Goal: Task Accomplishment & Management: Complete application form

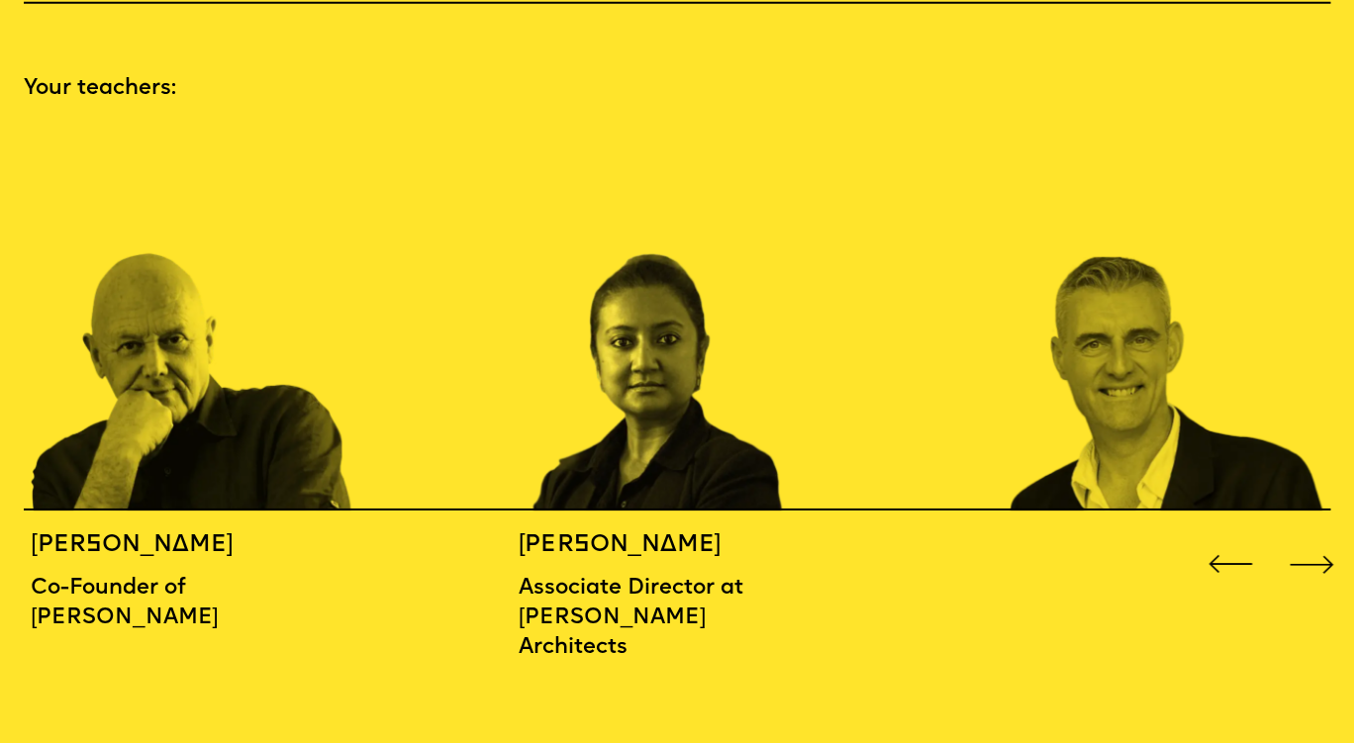
scroll to position [2014, 0]
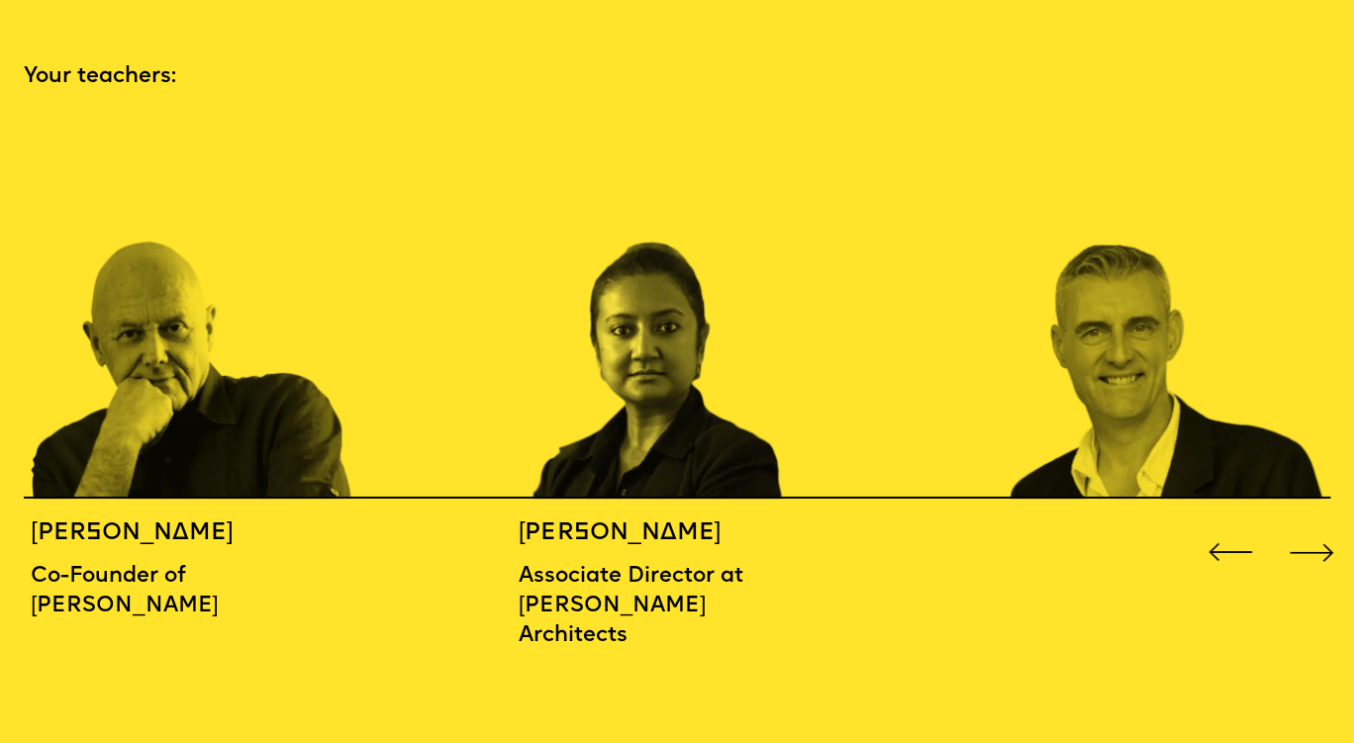
click at [1316, 526] on div "Next slide" at bounding box center [1312, 553] width 54 height 54
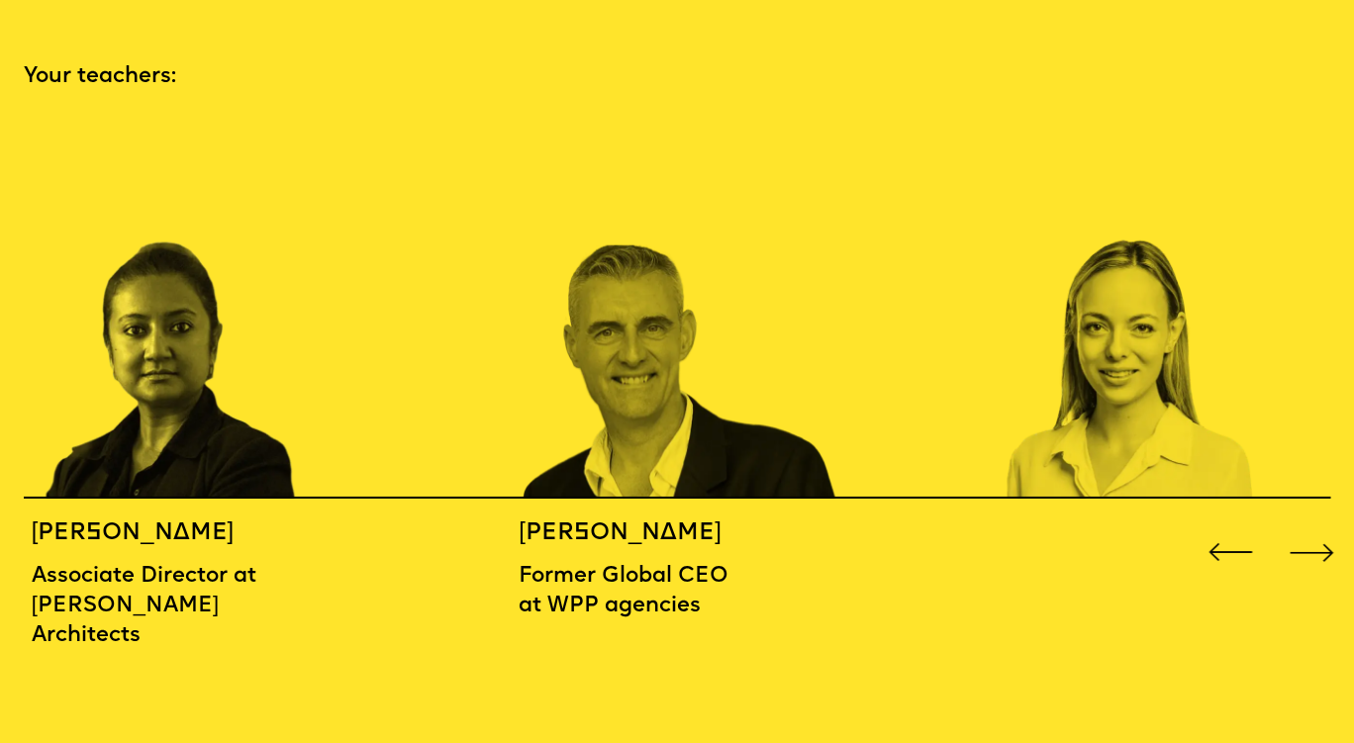
click at [1316, 526] on div "Next slide" at bounding box center [1312, 553] width 54 height 54
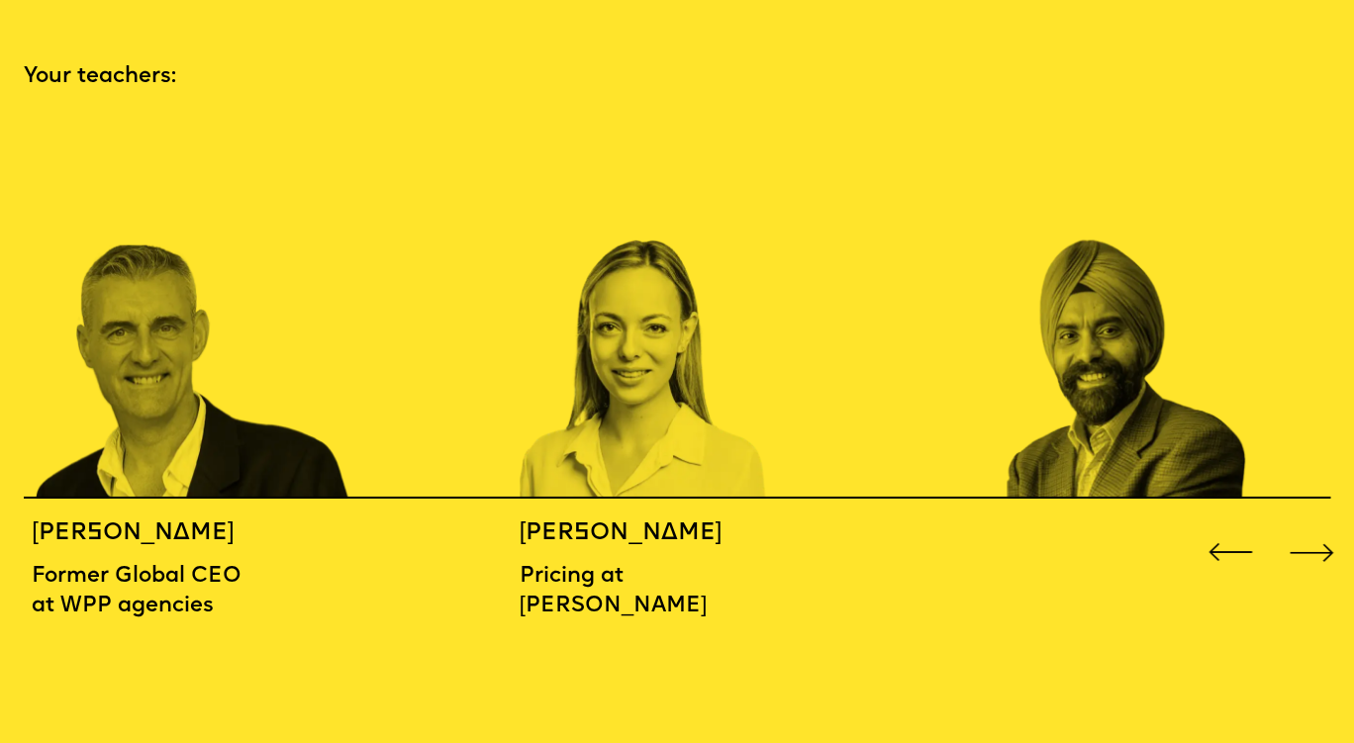
click at [1316, 526] on div "Next slide" at bounding box center [1312, 553] width 54 height 54
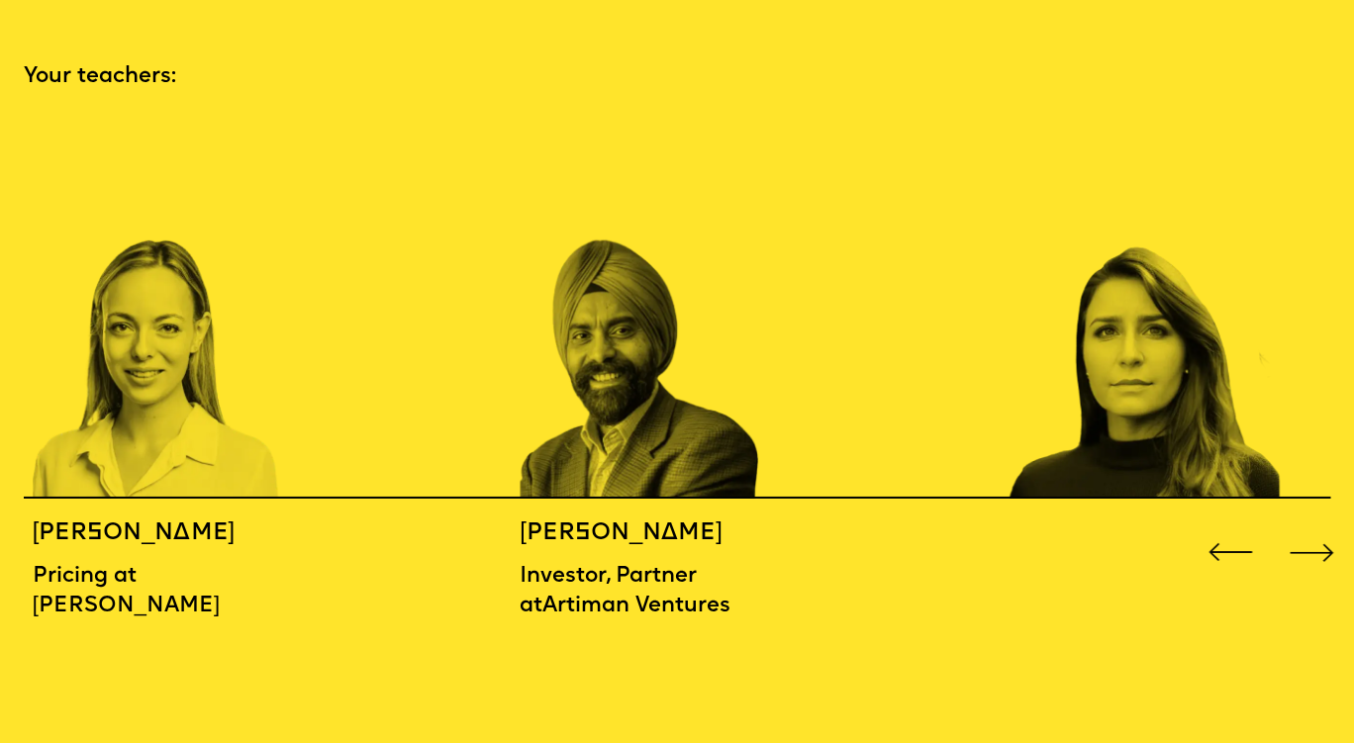
click at [1316, 526] on div "Next slide" at bounding box center [1312, 553] width 54 height 54
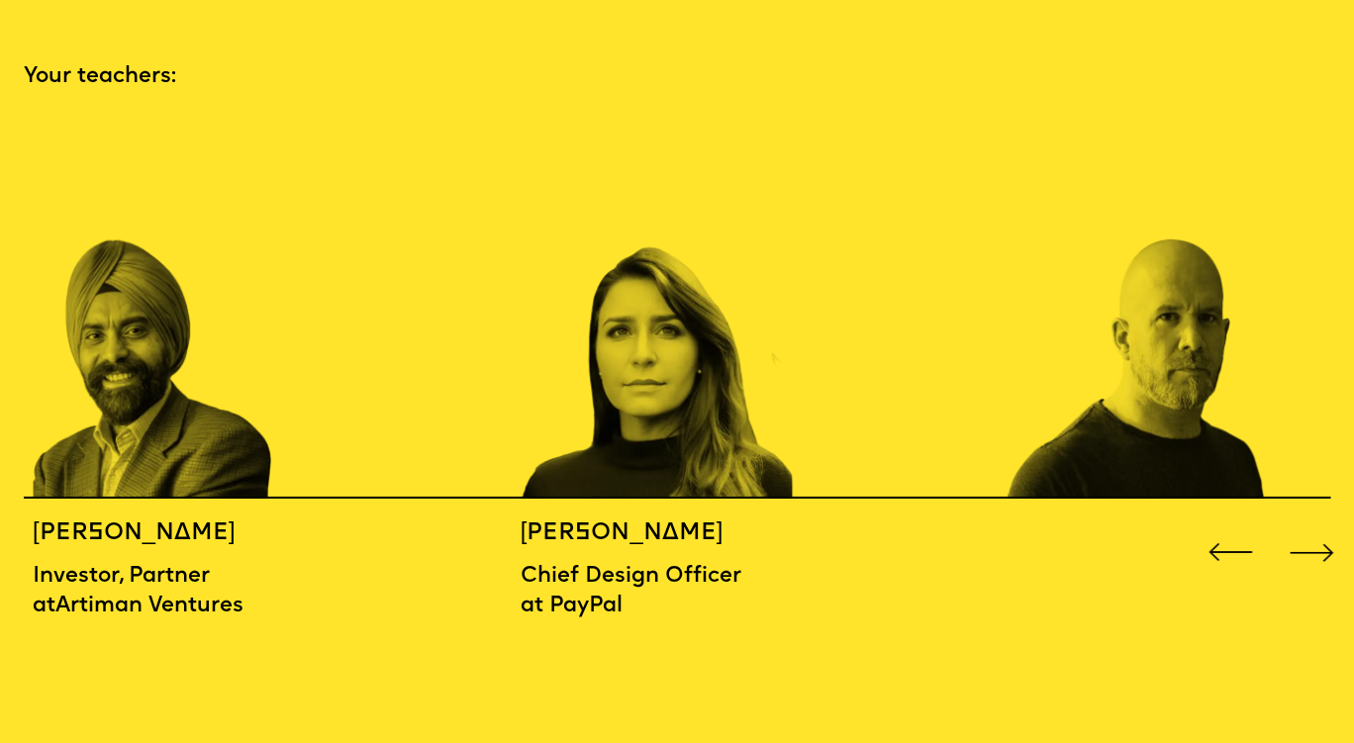
click at [1316, 526] on div "Next slide" at bounding box center [1312, 553] width 54 height 54
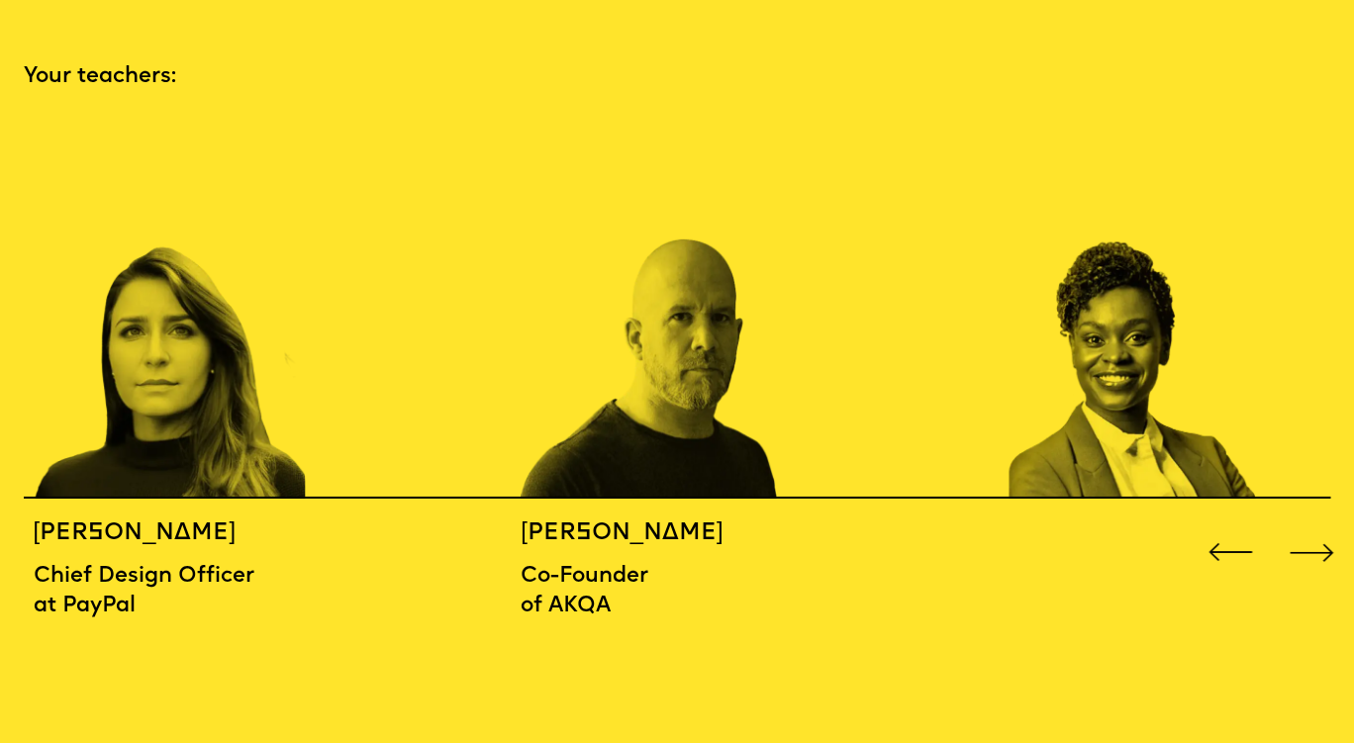
click at [1316, 526] on div "Next slide" at bounding box center [1312, 553] width 54 height 54
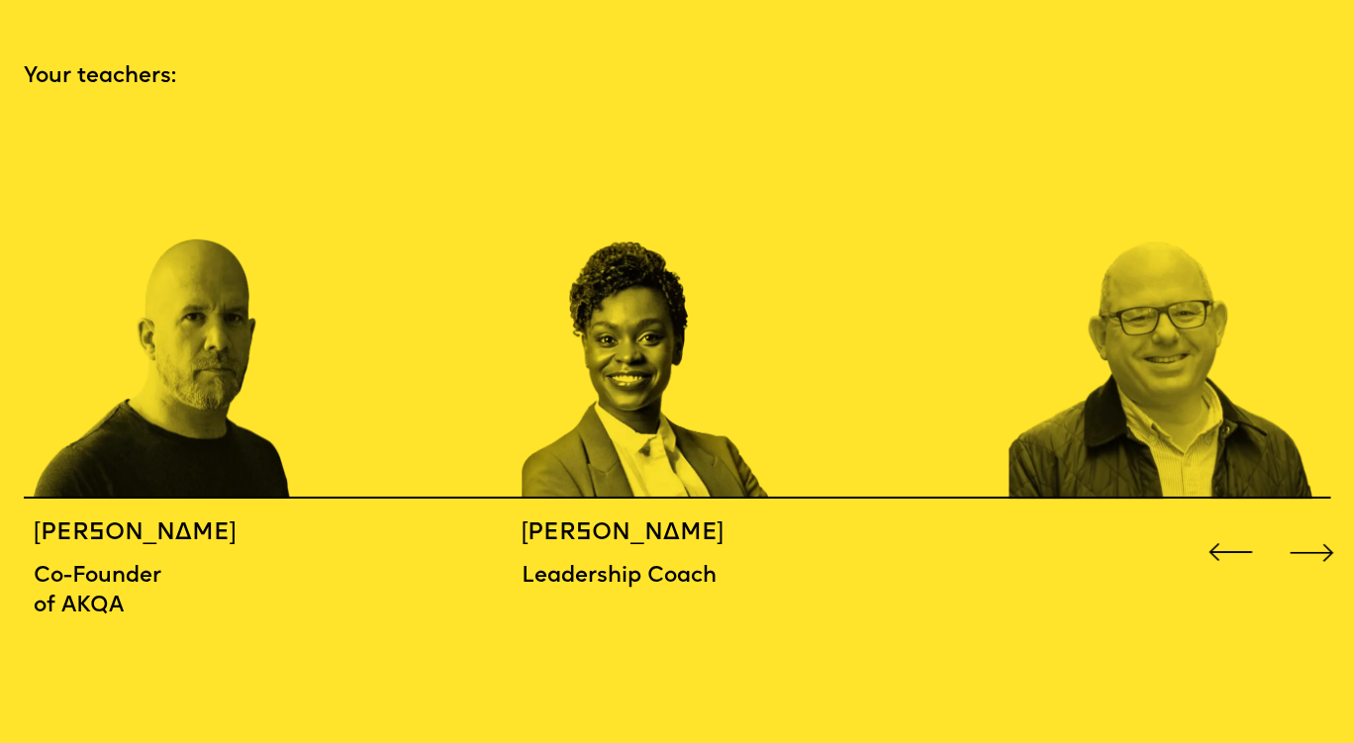
click at [1316, 526] on div "Next slide" at bounding box center [1312, 553] width 54 height 54
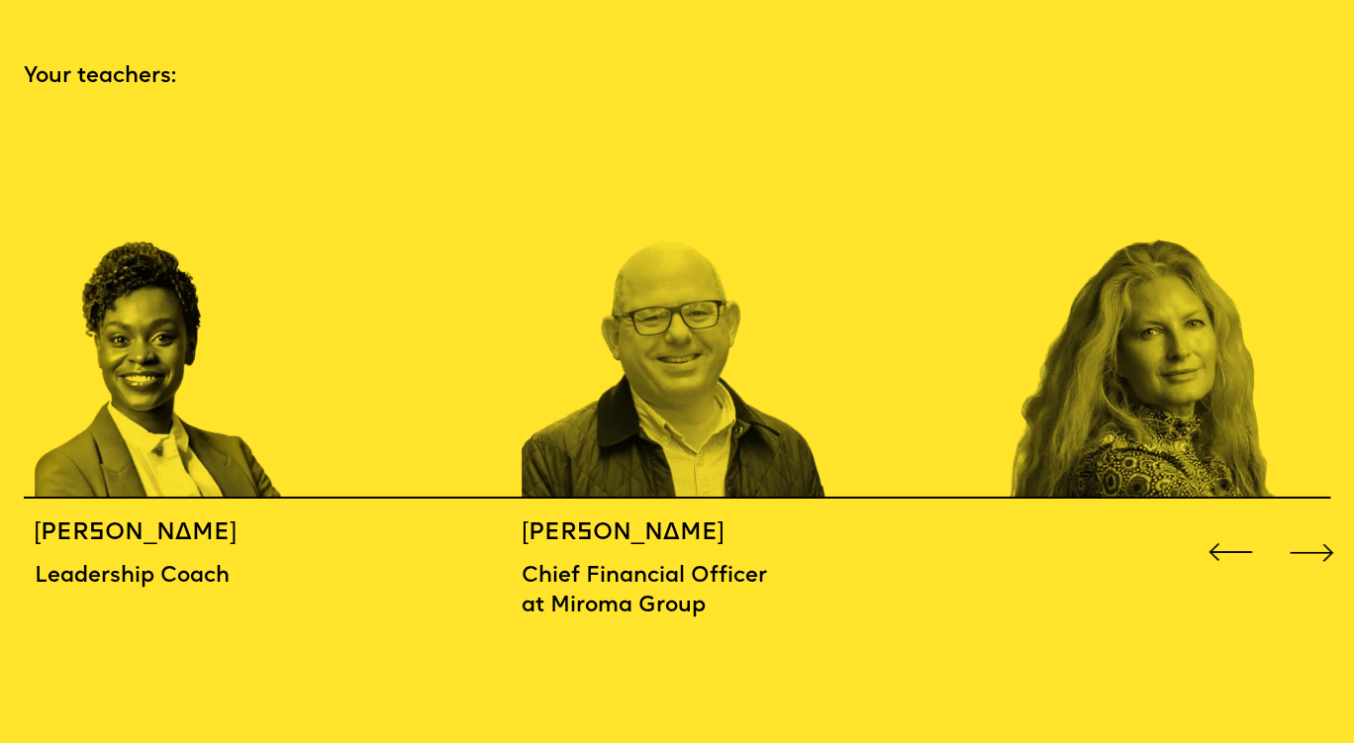
click at [1316, 526] on div "Next slide" at bounding box center [1312, 553] width 54 height 54
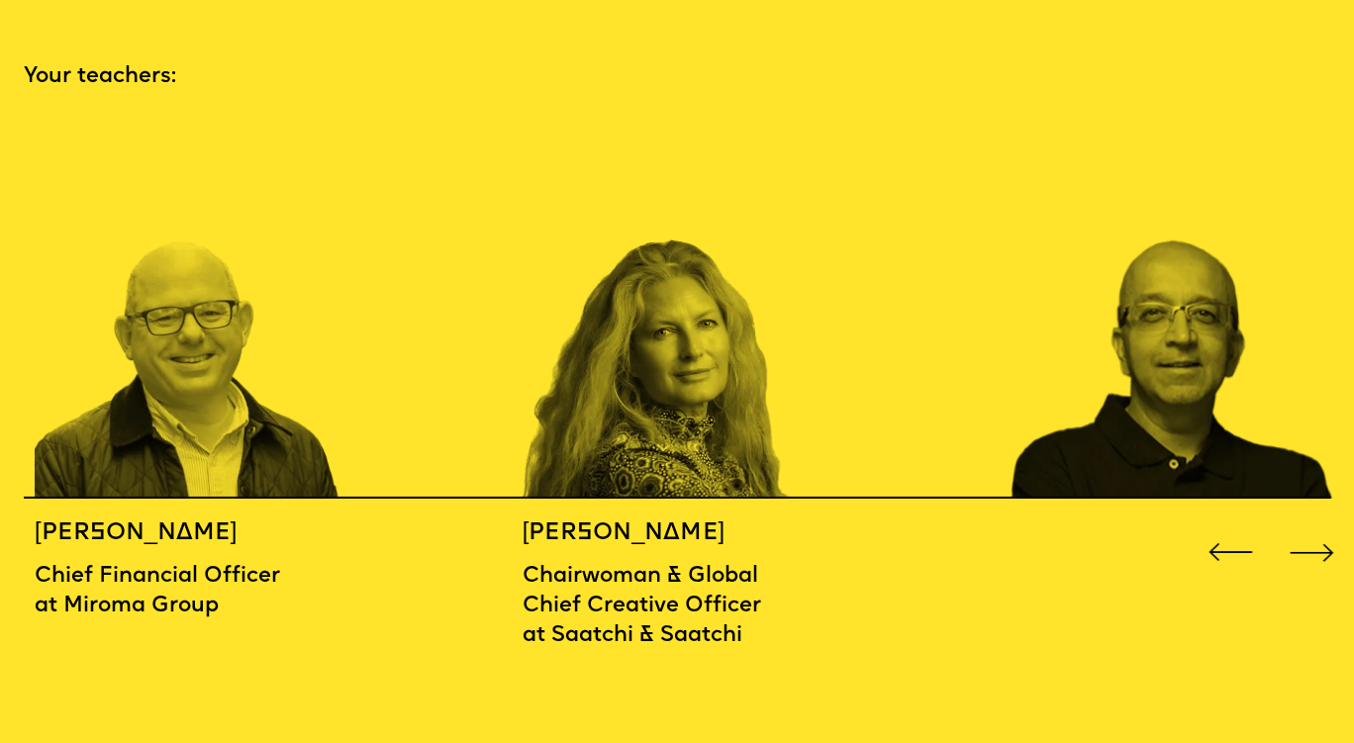
click at [1316, 526] on div "Next slide" at bounding box center [1312, 553] width 54 height 54
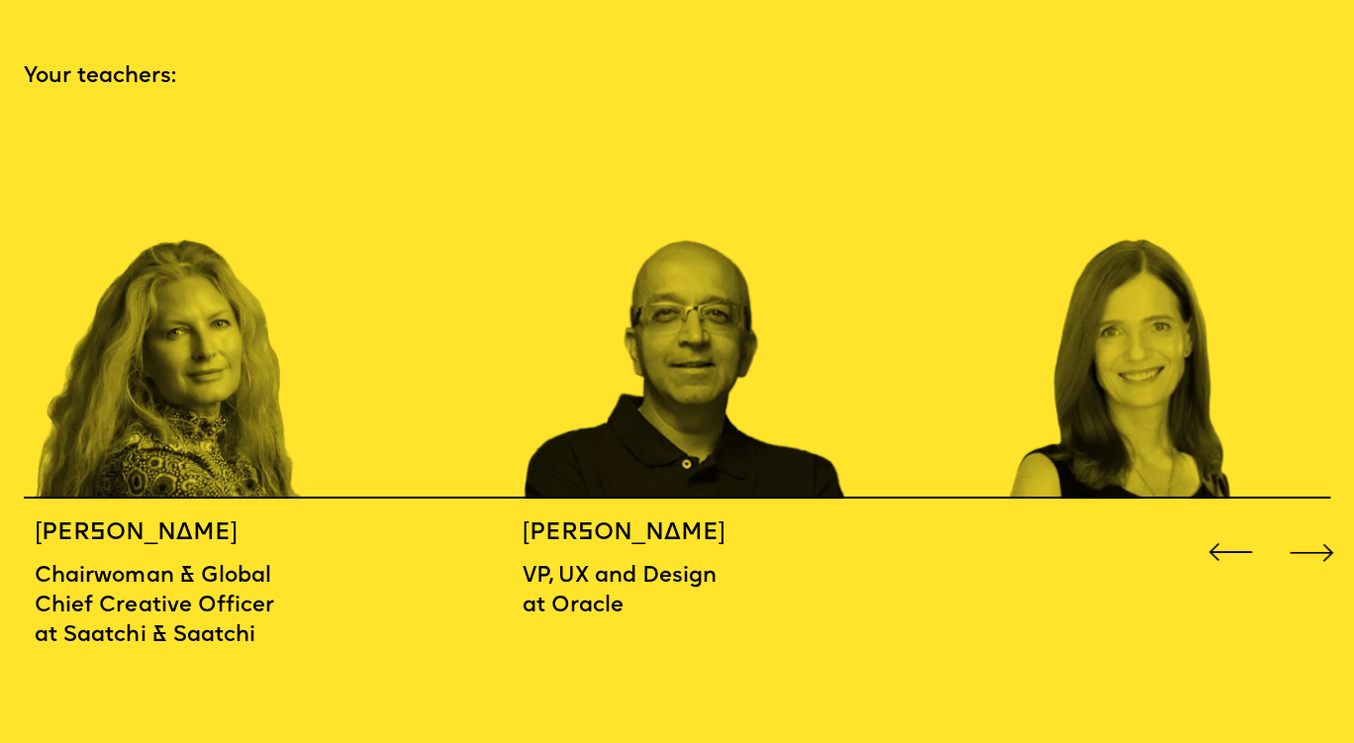
click at [1316, 526] on div "Next slide" at bounding box center [1312, 553] width 54 height 54
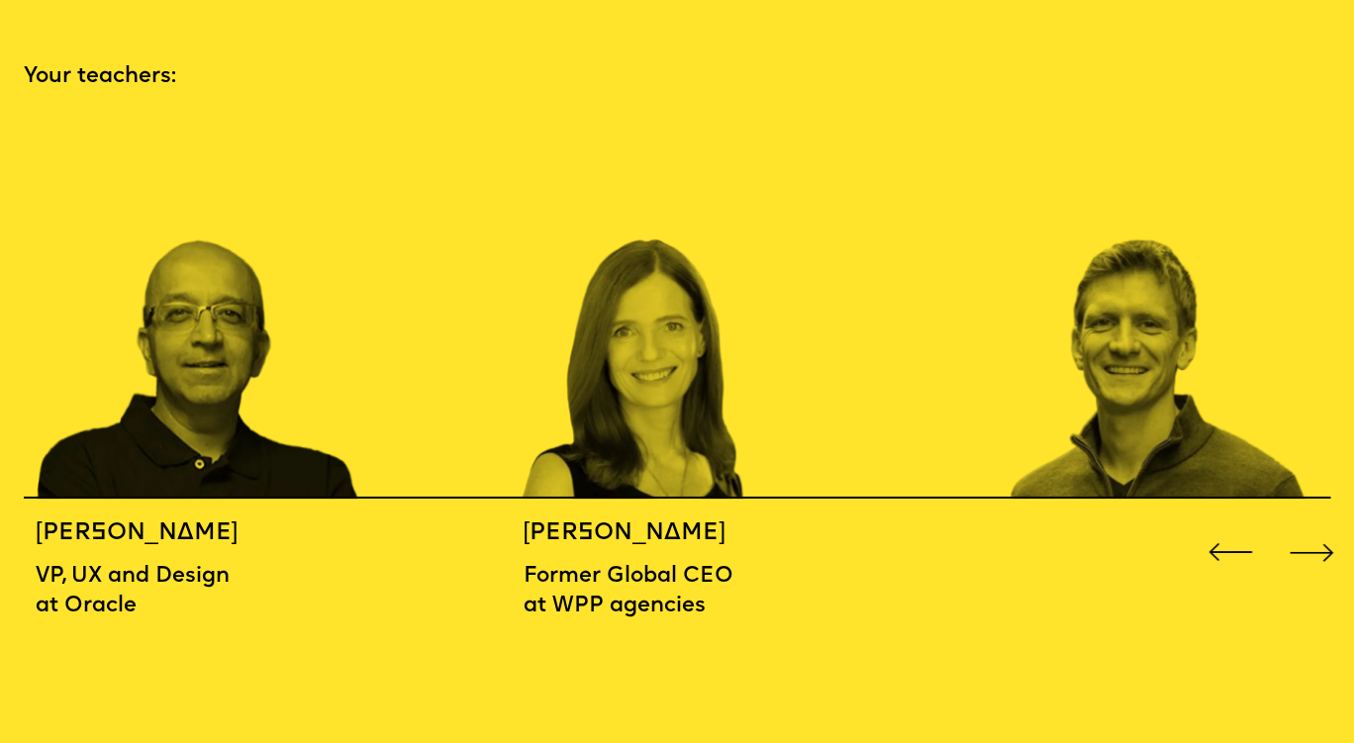
click at [1316, 526] on div "Next slide" at bounding box center [1312, 553] width 54 height 54
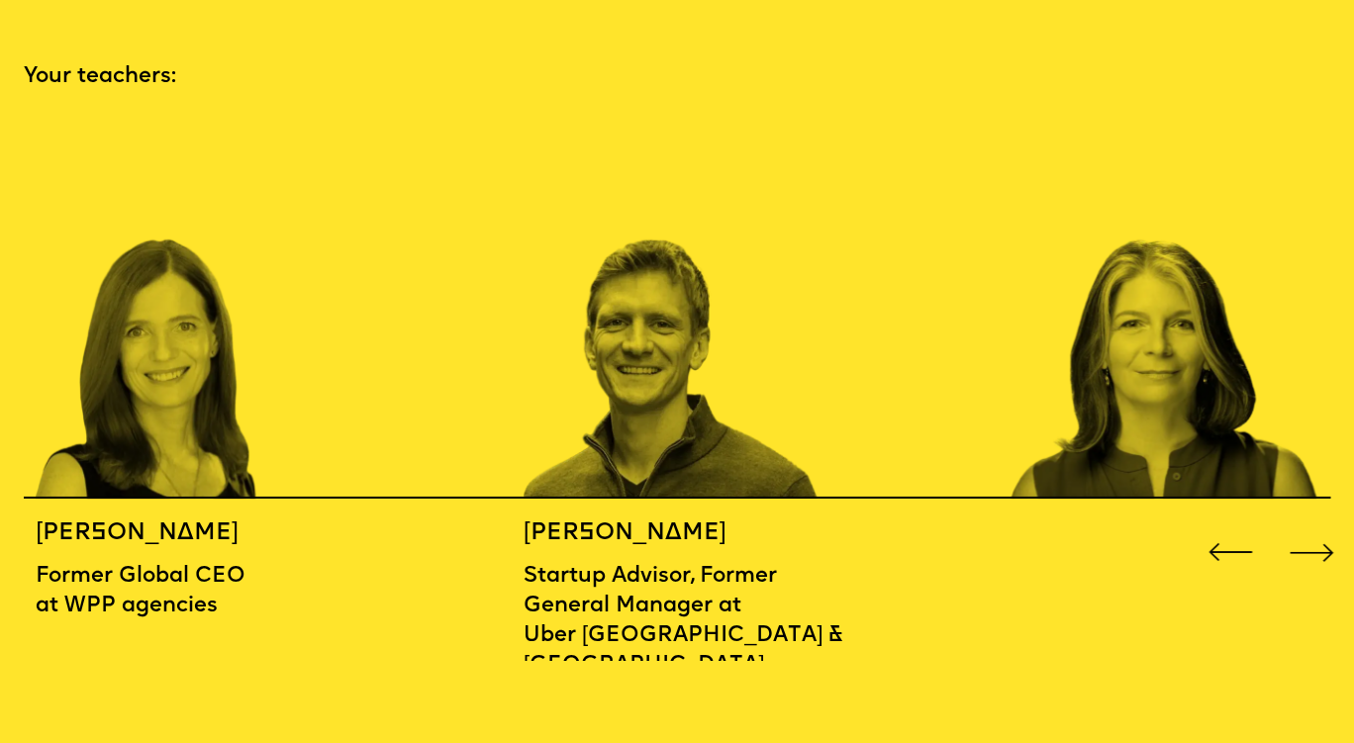
click at [1316, 526] on div "Next slide" at bounding box center [1312, 553] width 54 height 54
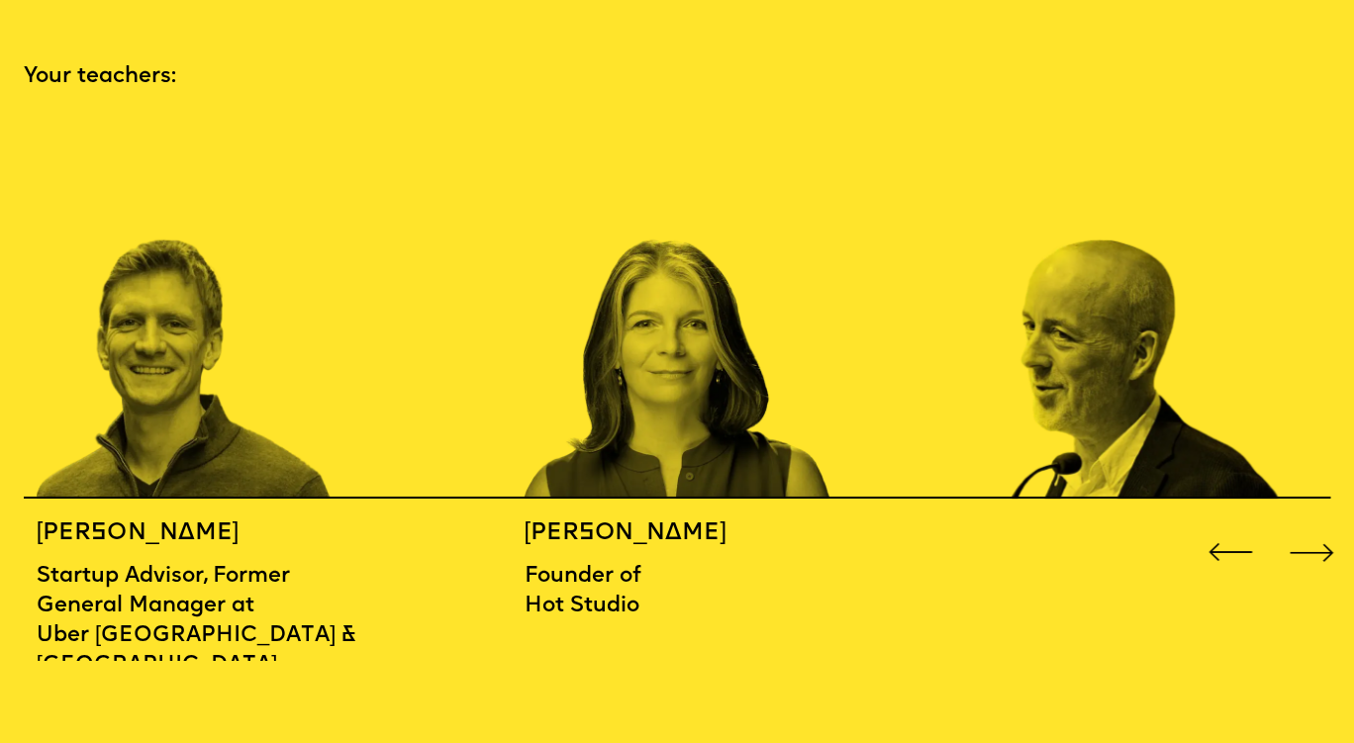
click at [1316, 526] on div "Next slide" at bounding box center [1312, 553] width 54 height 54
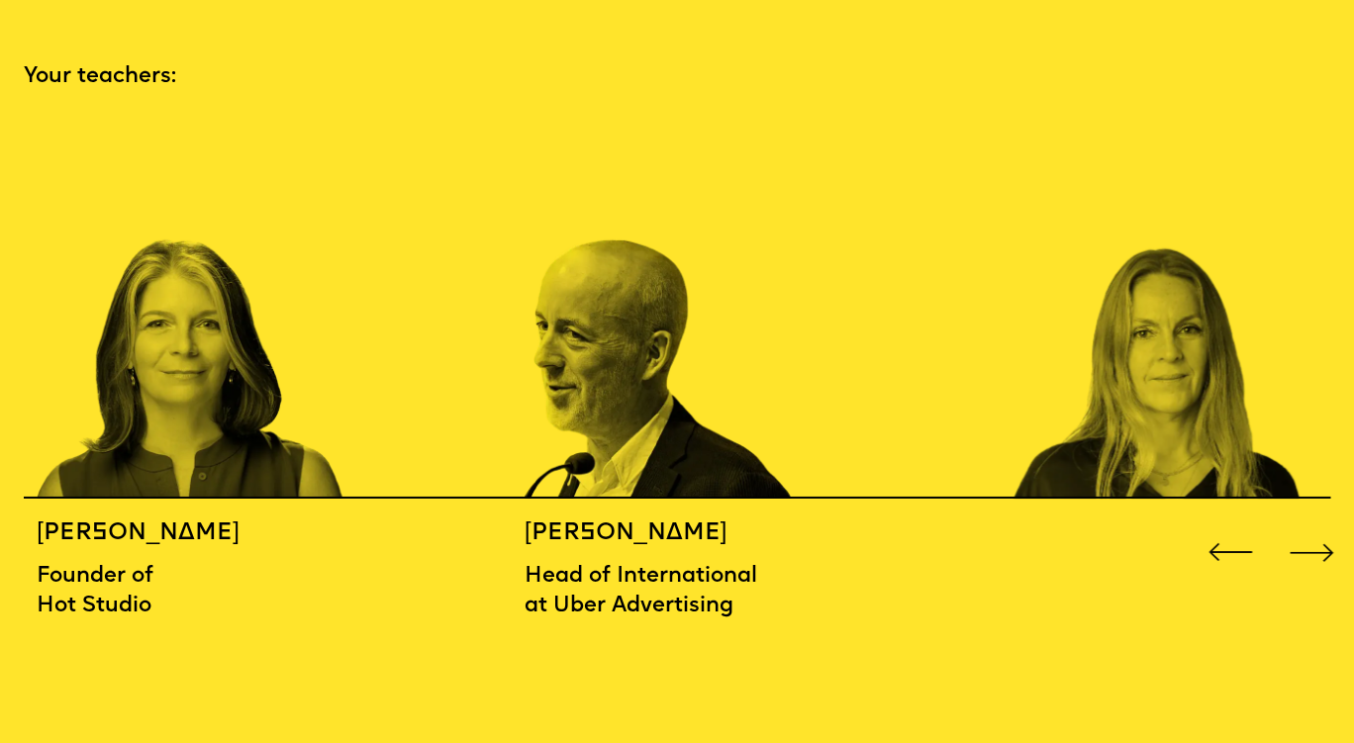
click at [1316, 526] on div "Next slide" at bounding box center [1312, 553] width 54 height 54
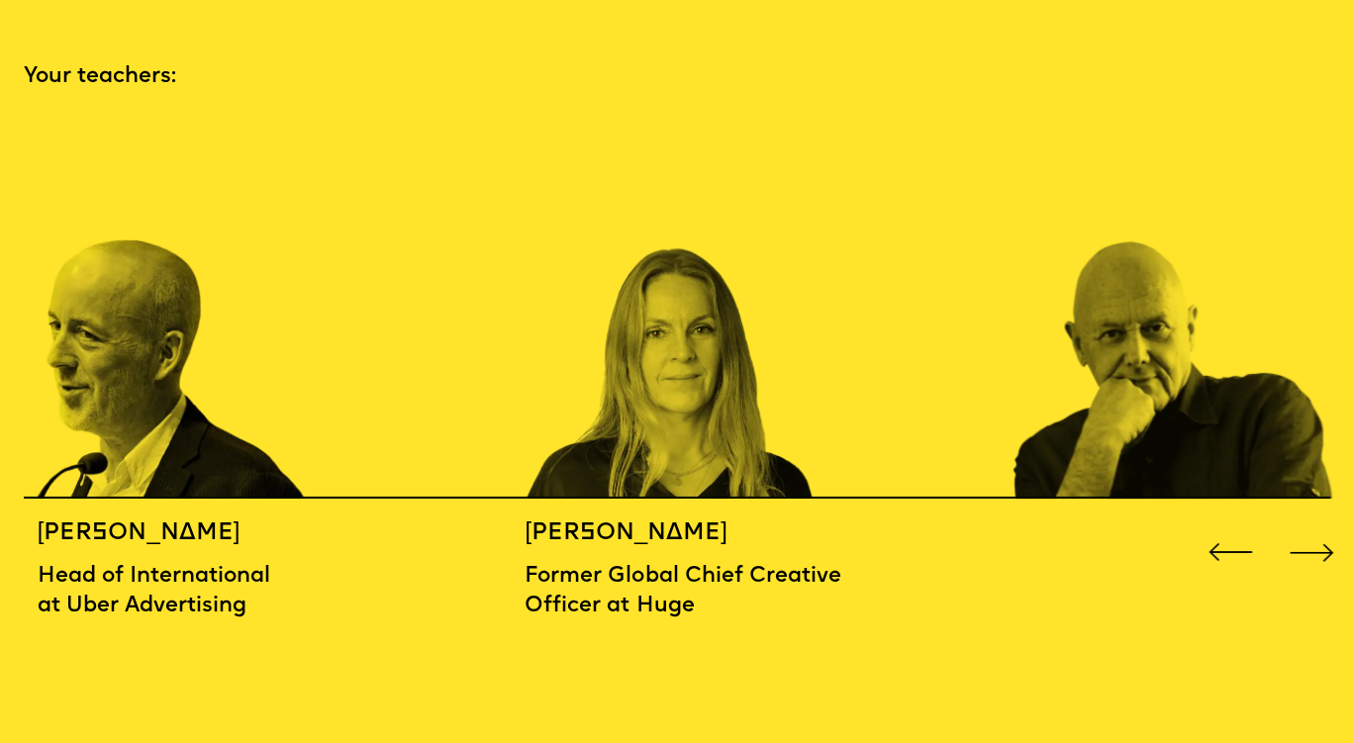
click at [1316, 526] on div "Next slide" at bounding box center [1312, 553] width 54 height 54
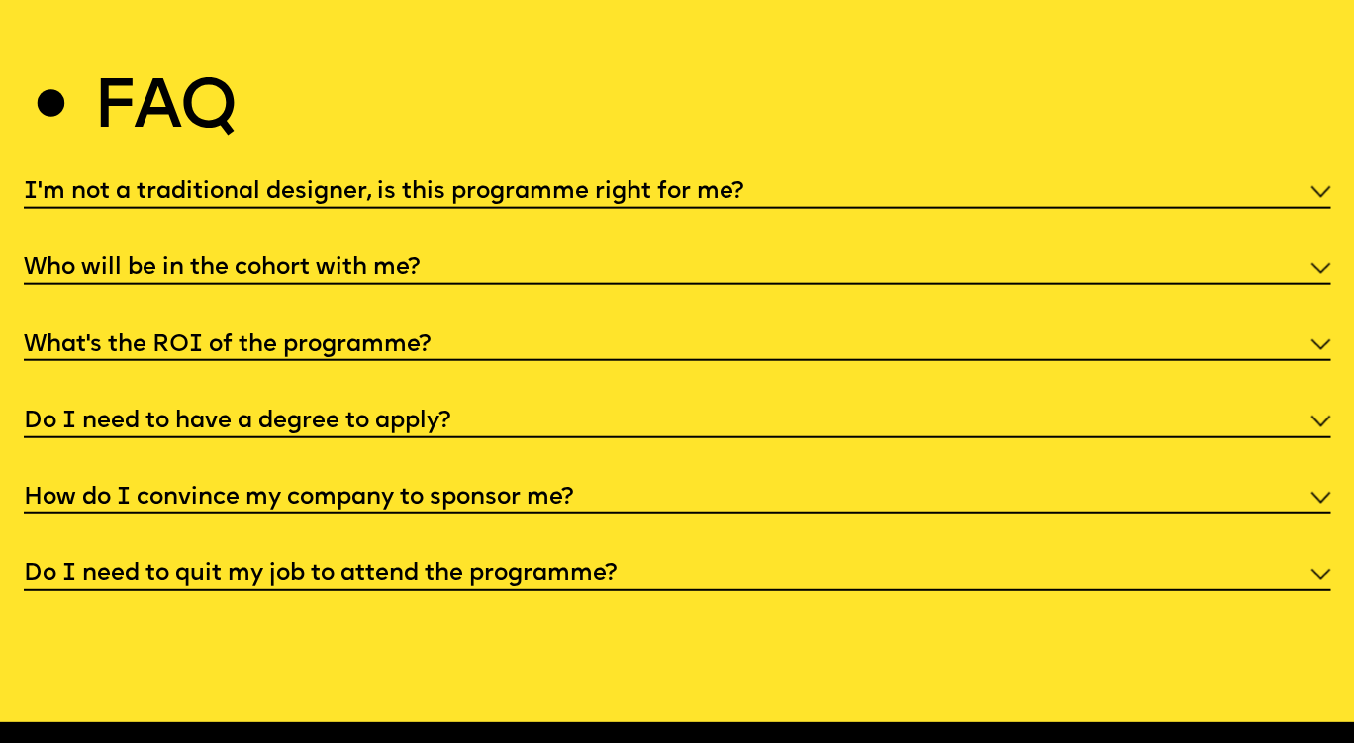
scroll to position [6973, 0]
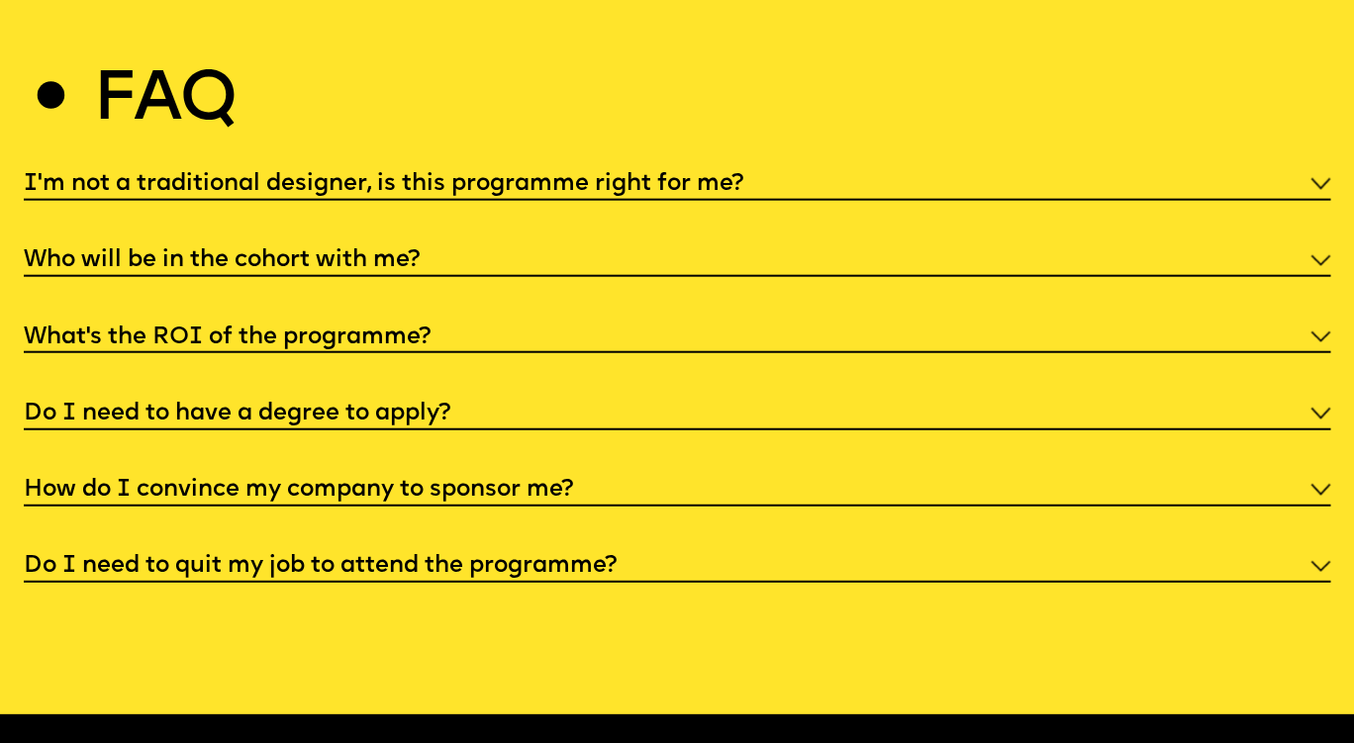
click at [1321, 394] on div "Do I need to have a degree to apply?" at bounding box center [678, 412] width 1308 height 36
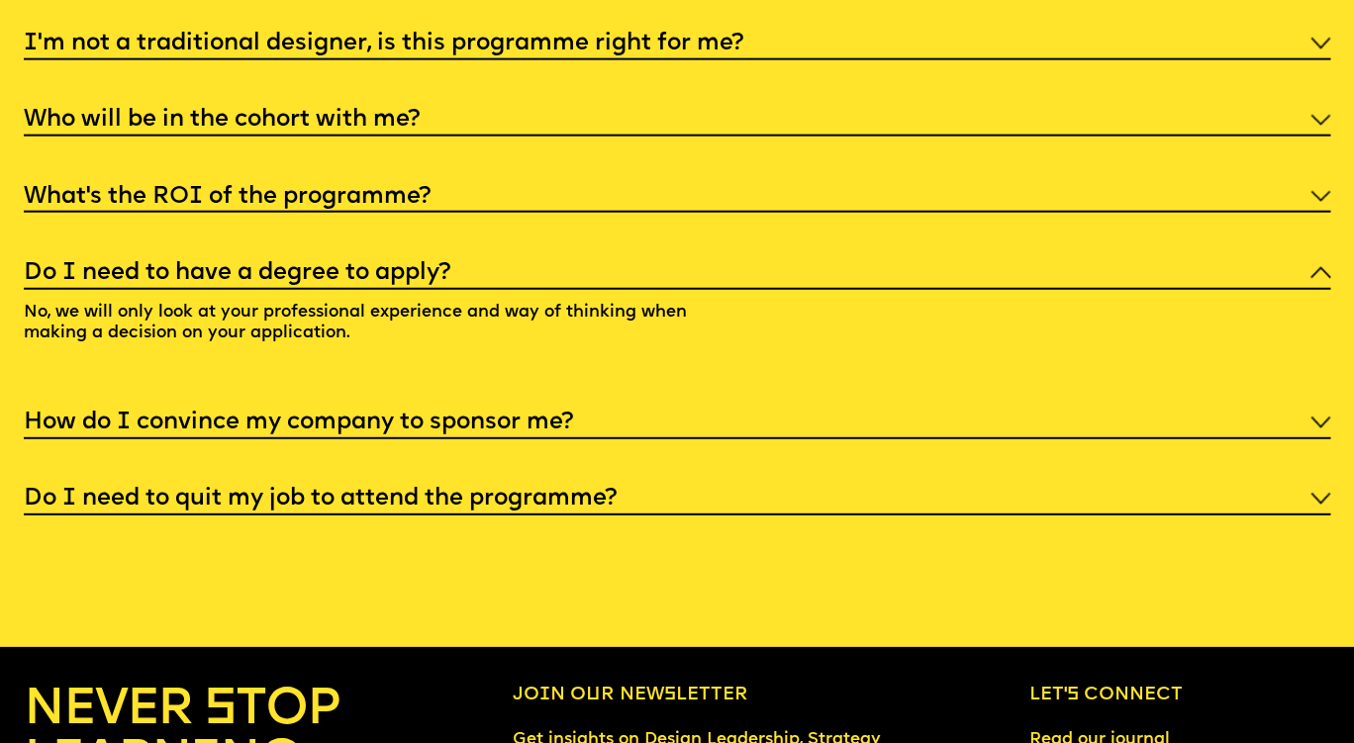
scroll to position [7116, 0]
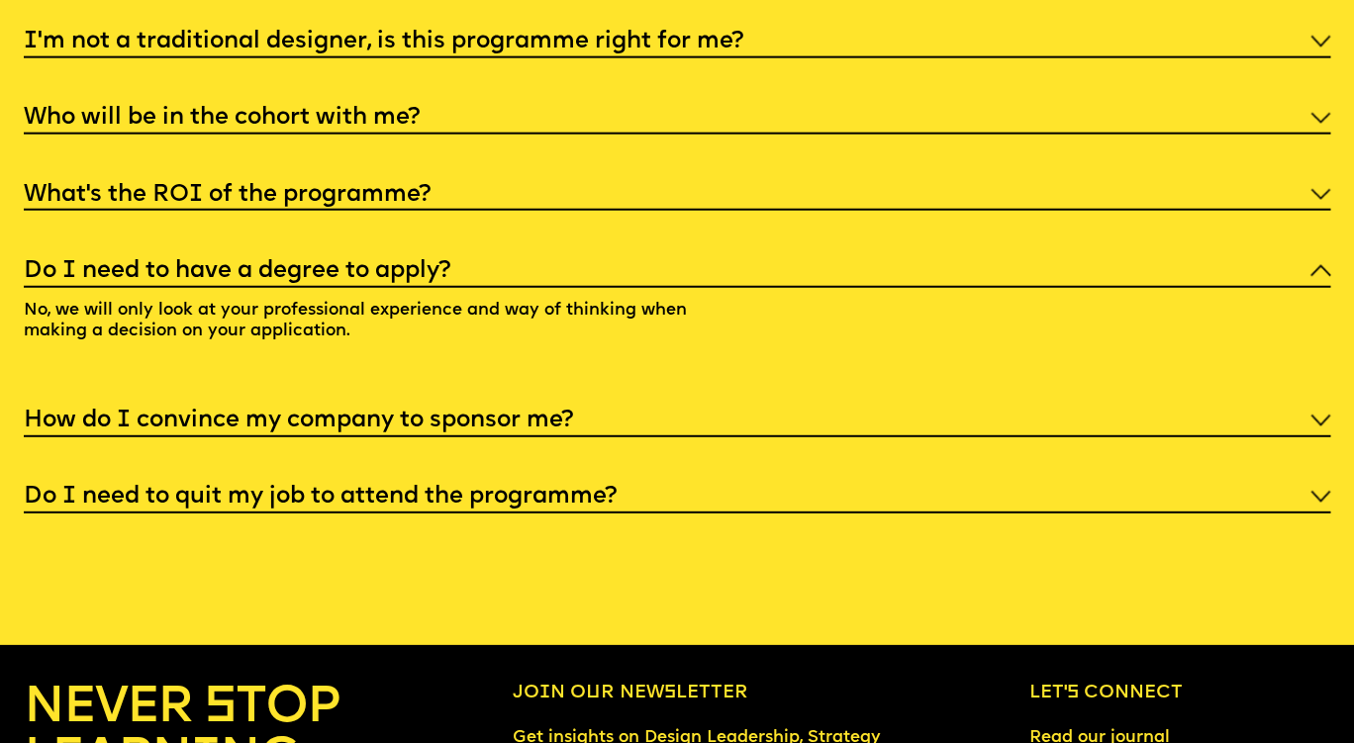
click at [1322, 415] on img at bounding box center [1321, 421] width 21 height 12
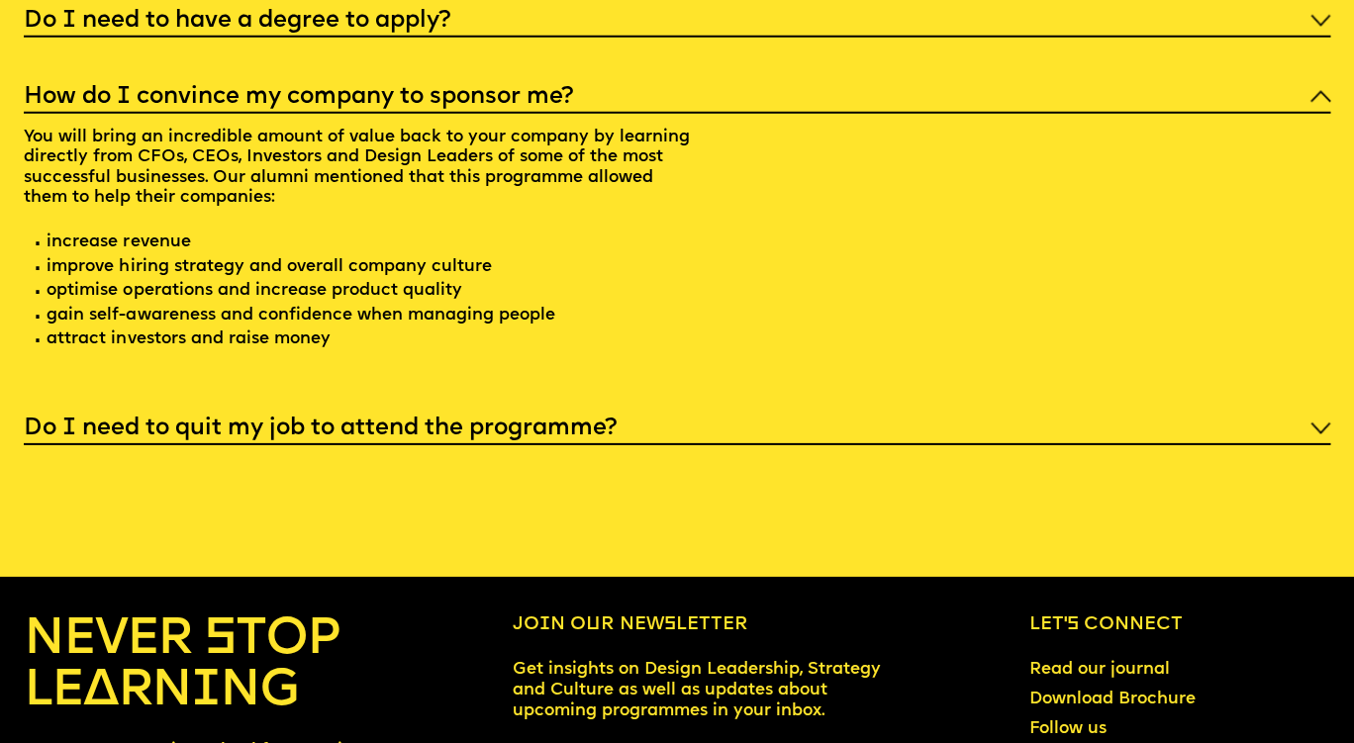
scroll to position [7368, 0]
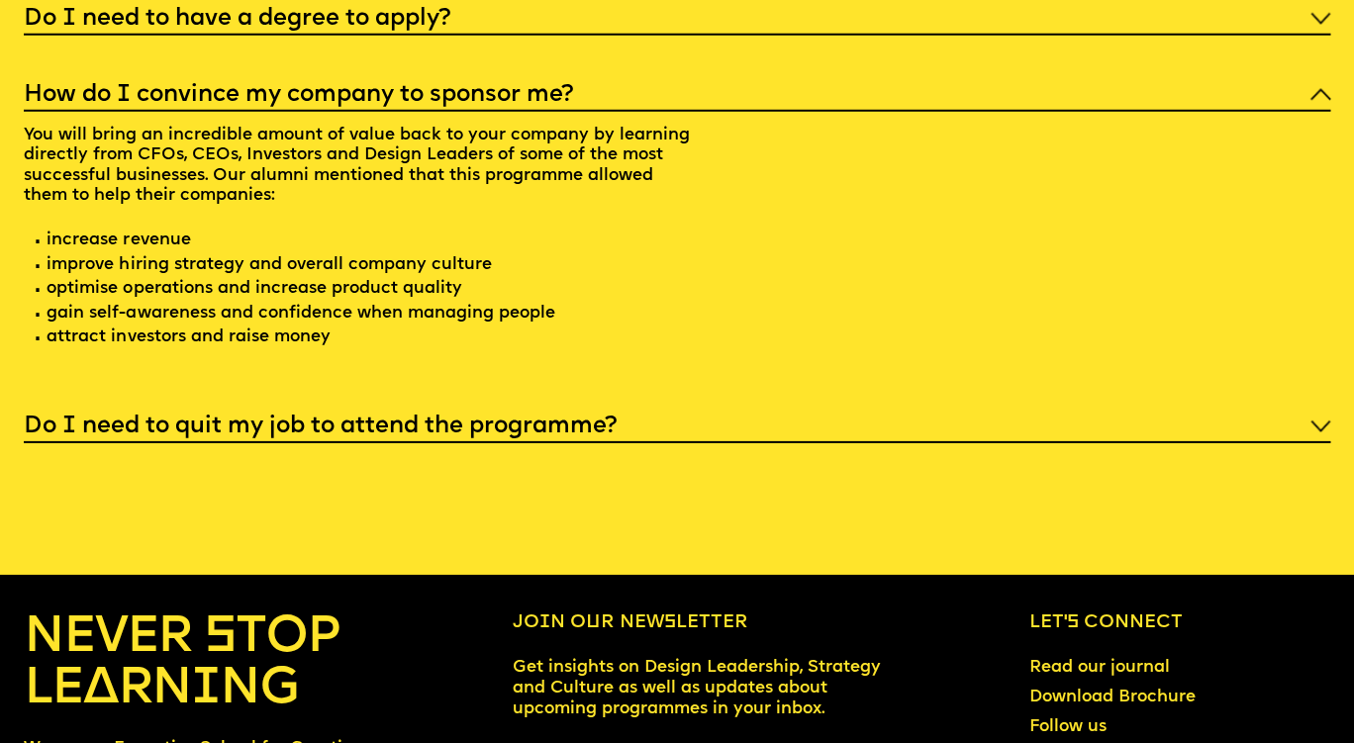
click at [1313, 421] on img at bounding box center [1321, 427] width 21 height 12
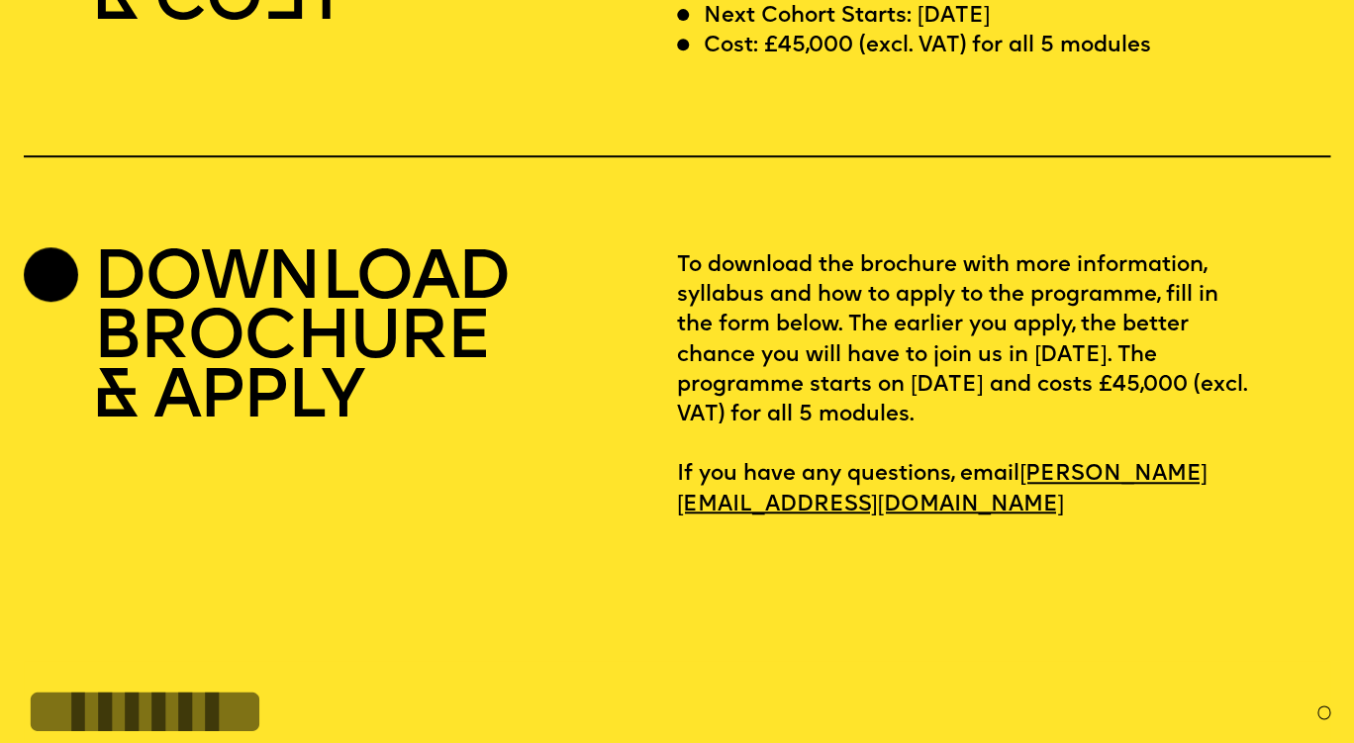
scroll to position [5727, 0]
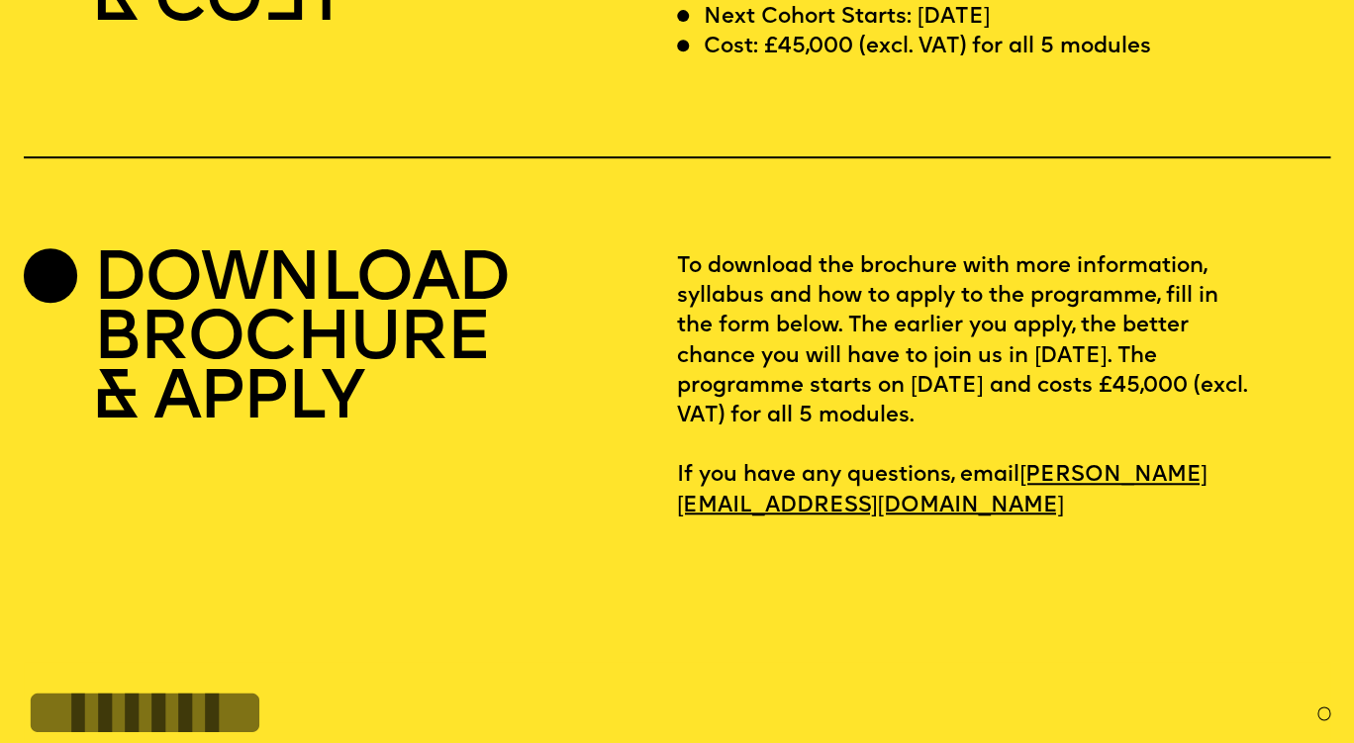
click at [213, 252] on h2 "DOWNLOAD BROCHURE & APPLY" at bounding box center [301, 341] width 417 height 178
click at [61, 248] on div at bounding box center [51, 275] width 54 height 54
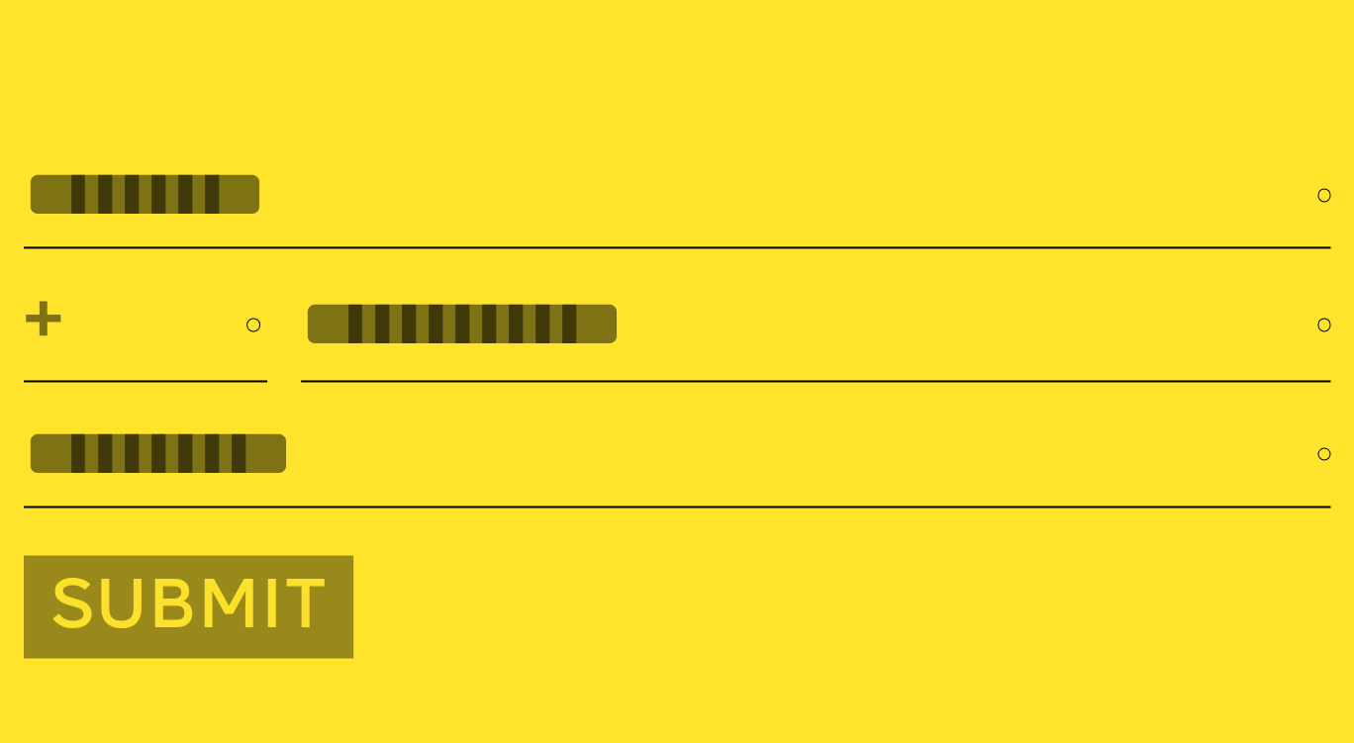
scroll to position [6248, 0]
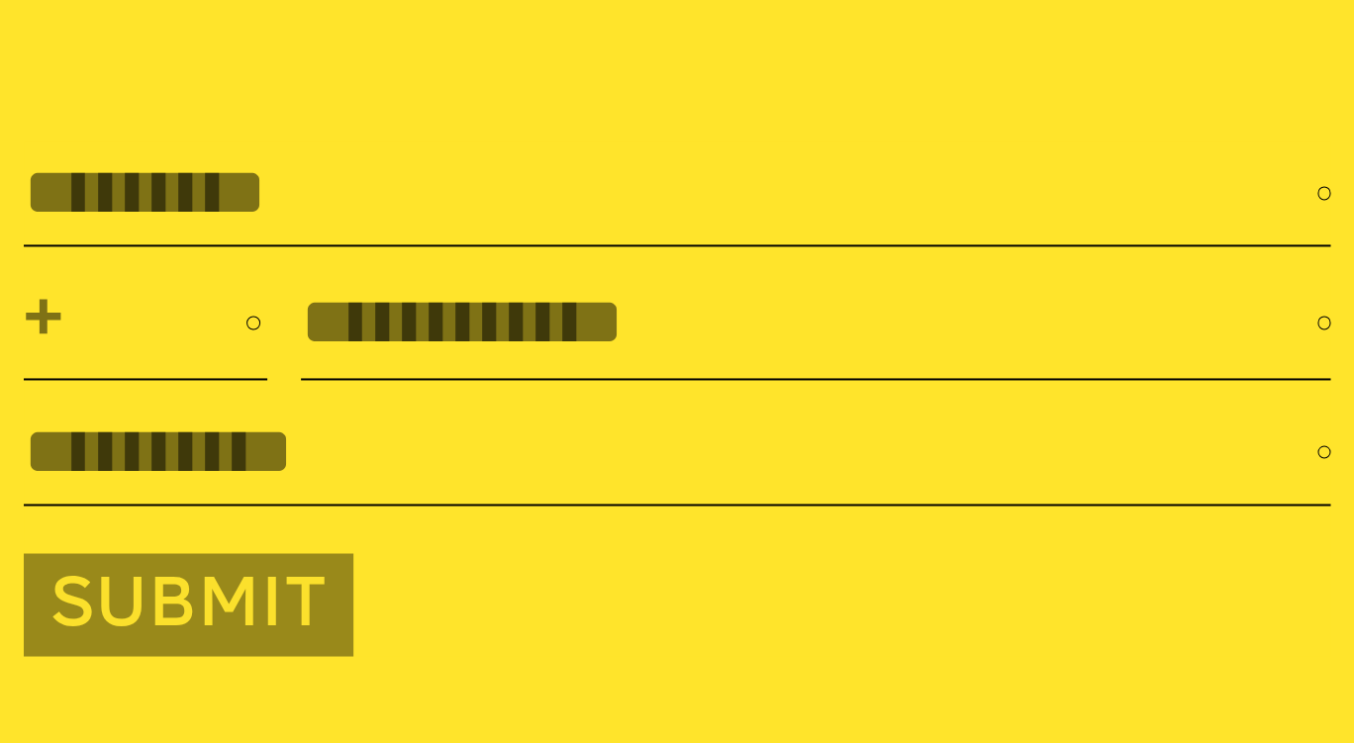
click at [256, 196] on input "text" at bounding box center [671, 192] width 1294 height 76
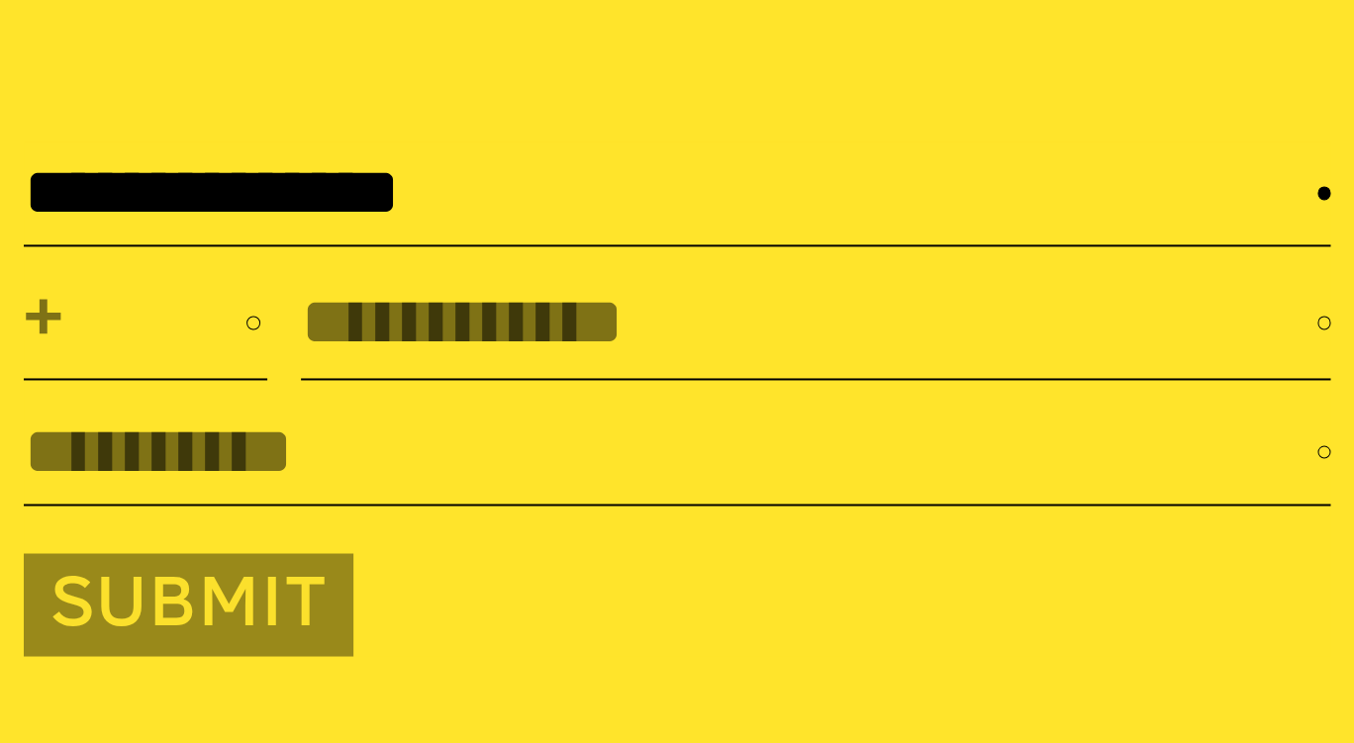
type input "**********"
click at [24, 280] on select "**********" at bounding box center [145, 322] width 243 height 84
select select "***"
click option "**********" at bounding box center [0, 0] width 0 height 0
click at [421, 284] on input "tel" at bounding box center [809, 322] width 1016 height 76
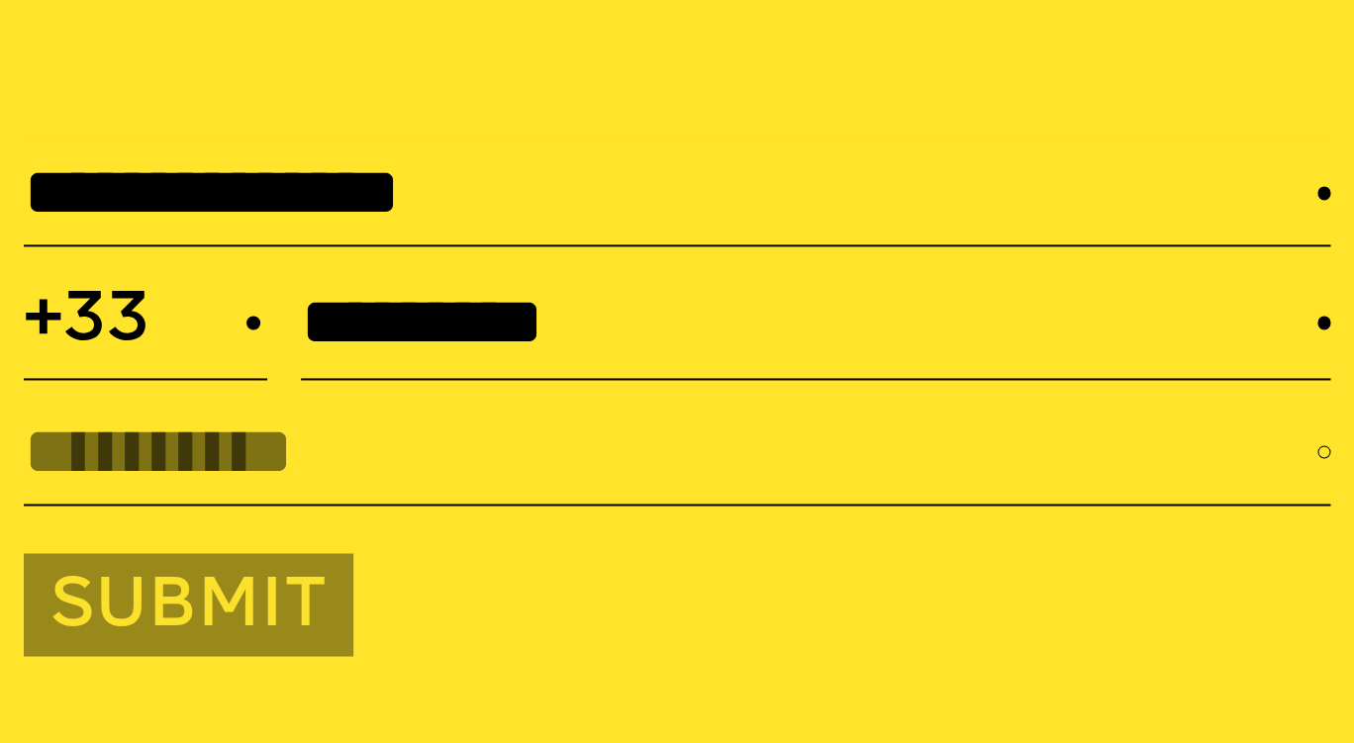
type input "*********"
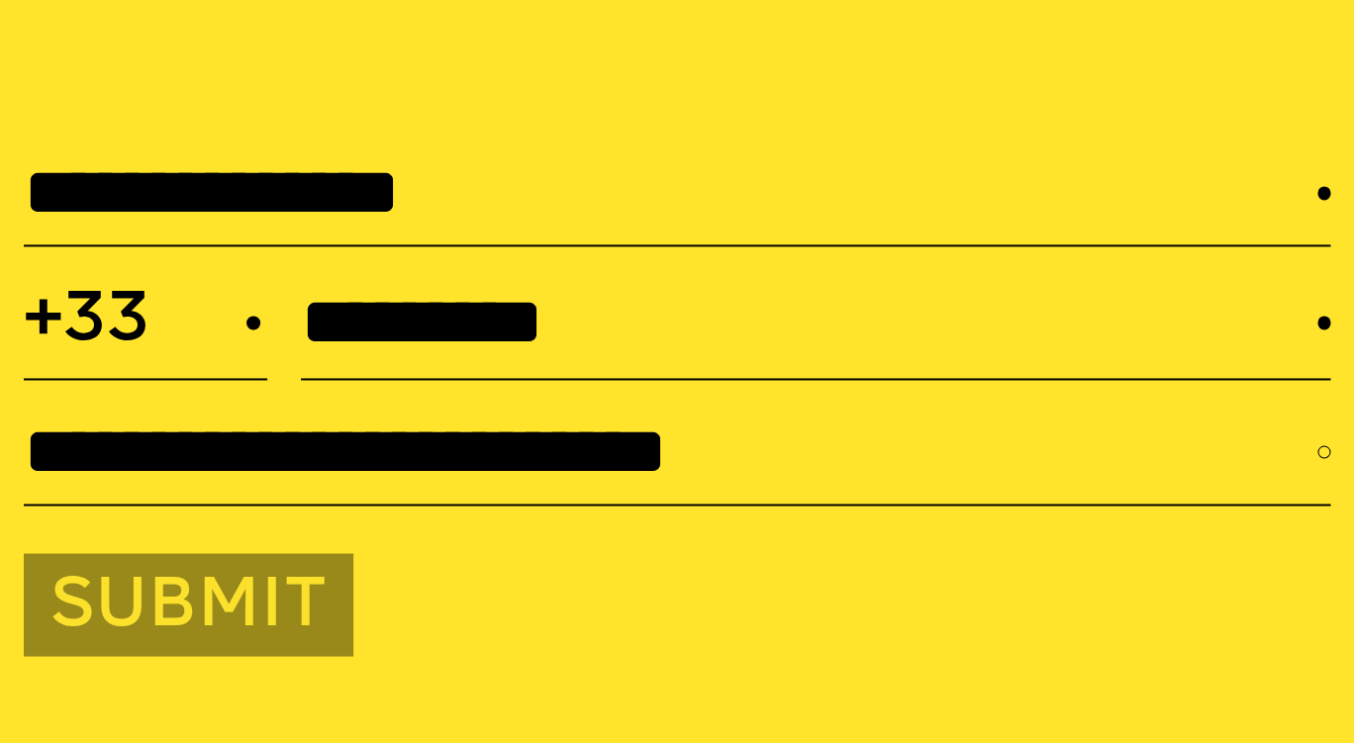
type input "**********"
click at [177, 607] on button "Submit" at bounding box center [189, 604] width 331 height 103
